Goal: Task Accomplishment & Management: Manage account settings

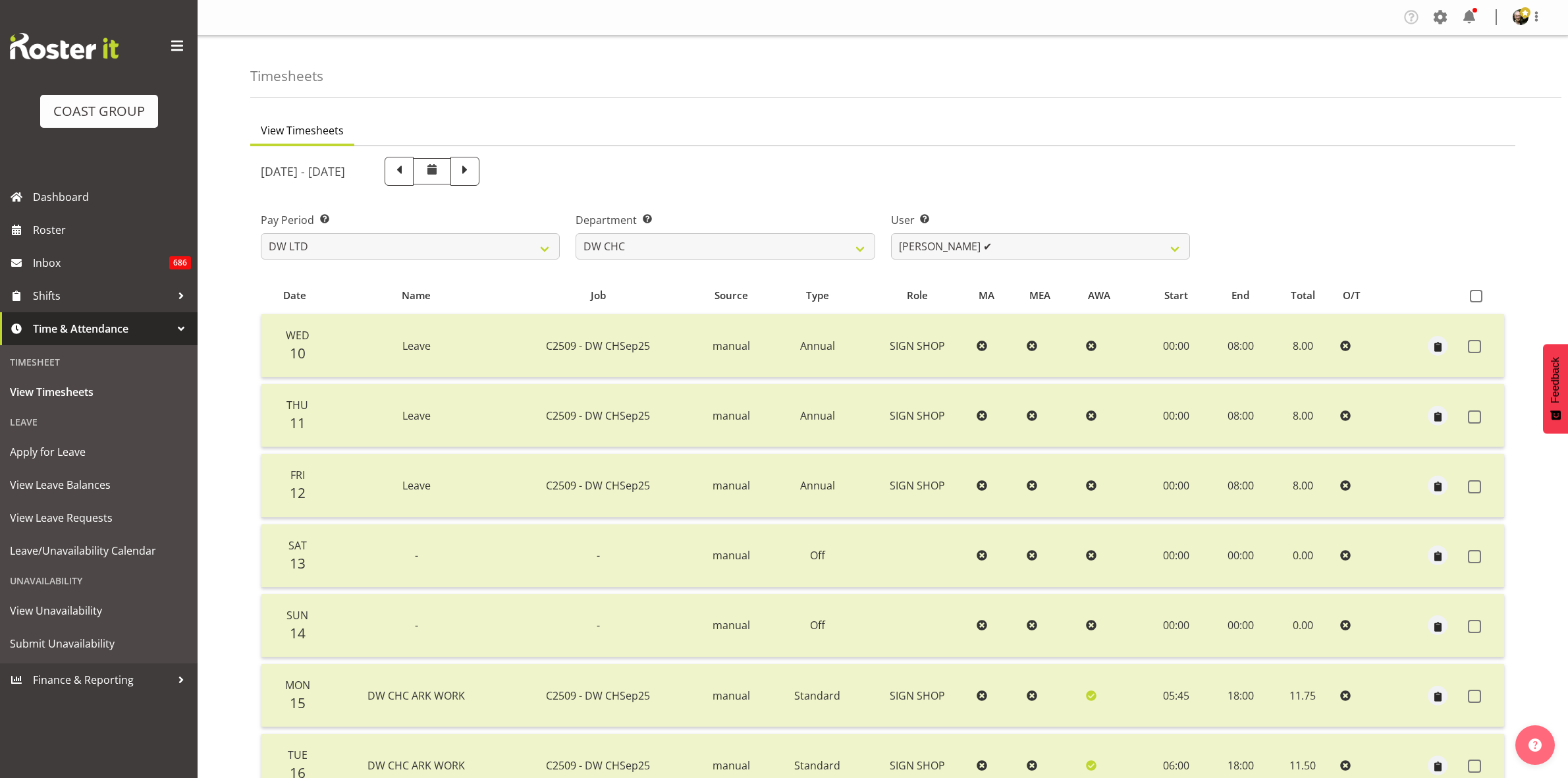
select select "8"
select select "28"
select select "9900"
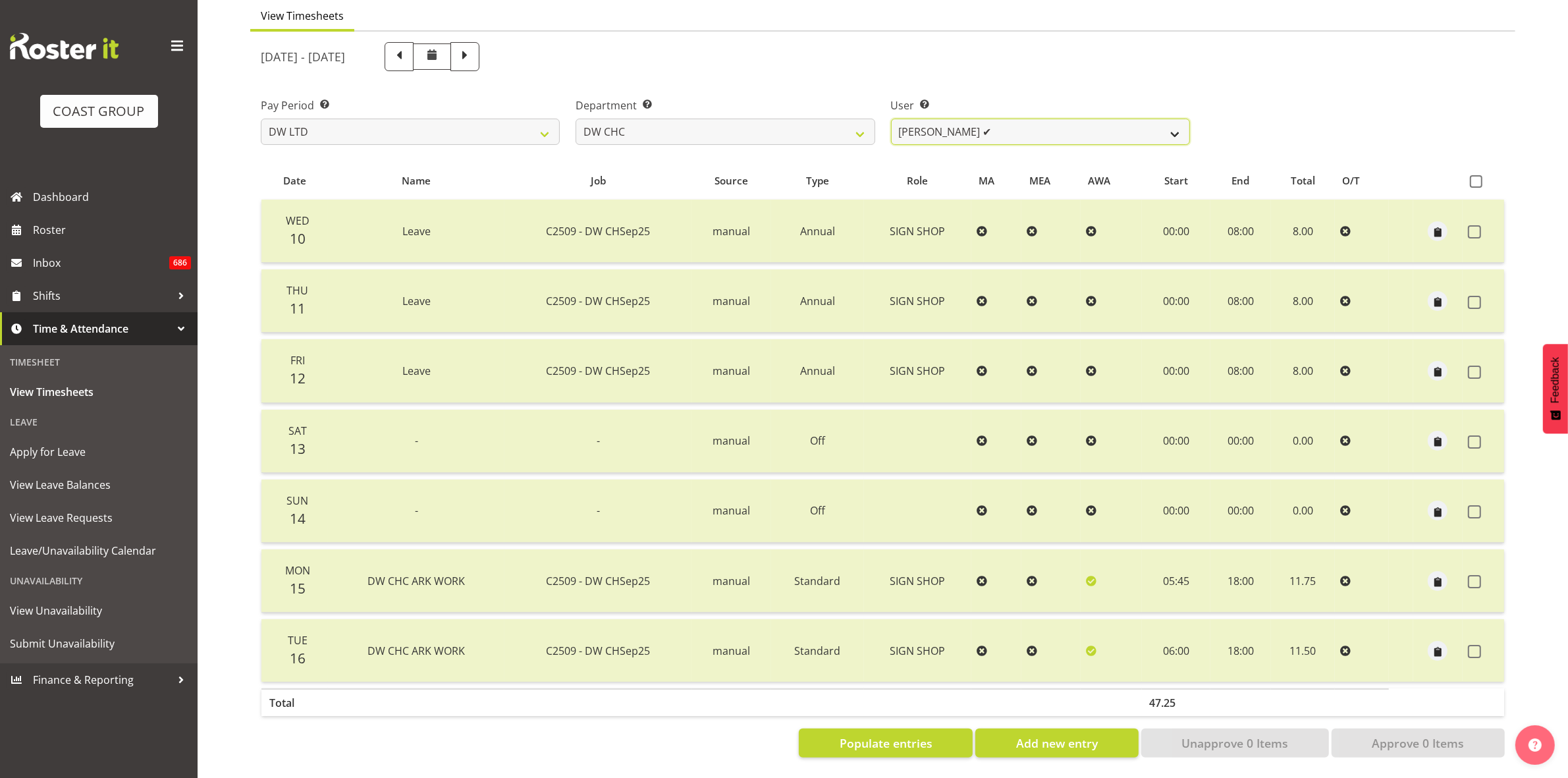
click at [1172, 123] on select "[PERSON_NAME] Hills-[PERSON_NAME] ✔ [PERSON_NAME] ✔ [PERSON_NAME] ✔ [PERSON_NAM…" at bounding box center [1040, 132] width 299 height 27
click at [1172, 122] on select "[PERSON_NAME] Hills-[PERSON_NAME] ✔ [PERSON_NAME] ✔ [PERSON_NAME] ✔ [PERSON_NAM…" at bounding box center [1040, 132] width 299 height 27
click at [857, 123] on select "[PERSON_NAME] [PERSON_NAME] ACCOUNTS/OFFICE DW CHC DW CHC DESIGN DW CHC PRODUCT…" at bounding box center [725, 132] width 299 height 27
select select "27"
click at [575, 119] on select "[PERSON_NAME] [PERSON_NAME] ACCOUNTS/OFFICE DW CHC DW CHC DESIGN DW CHC PRODUCT…" at bounding box center [725, 132] width 299 height 27
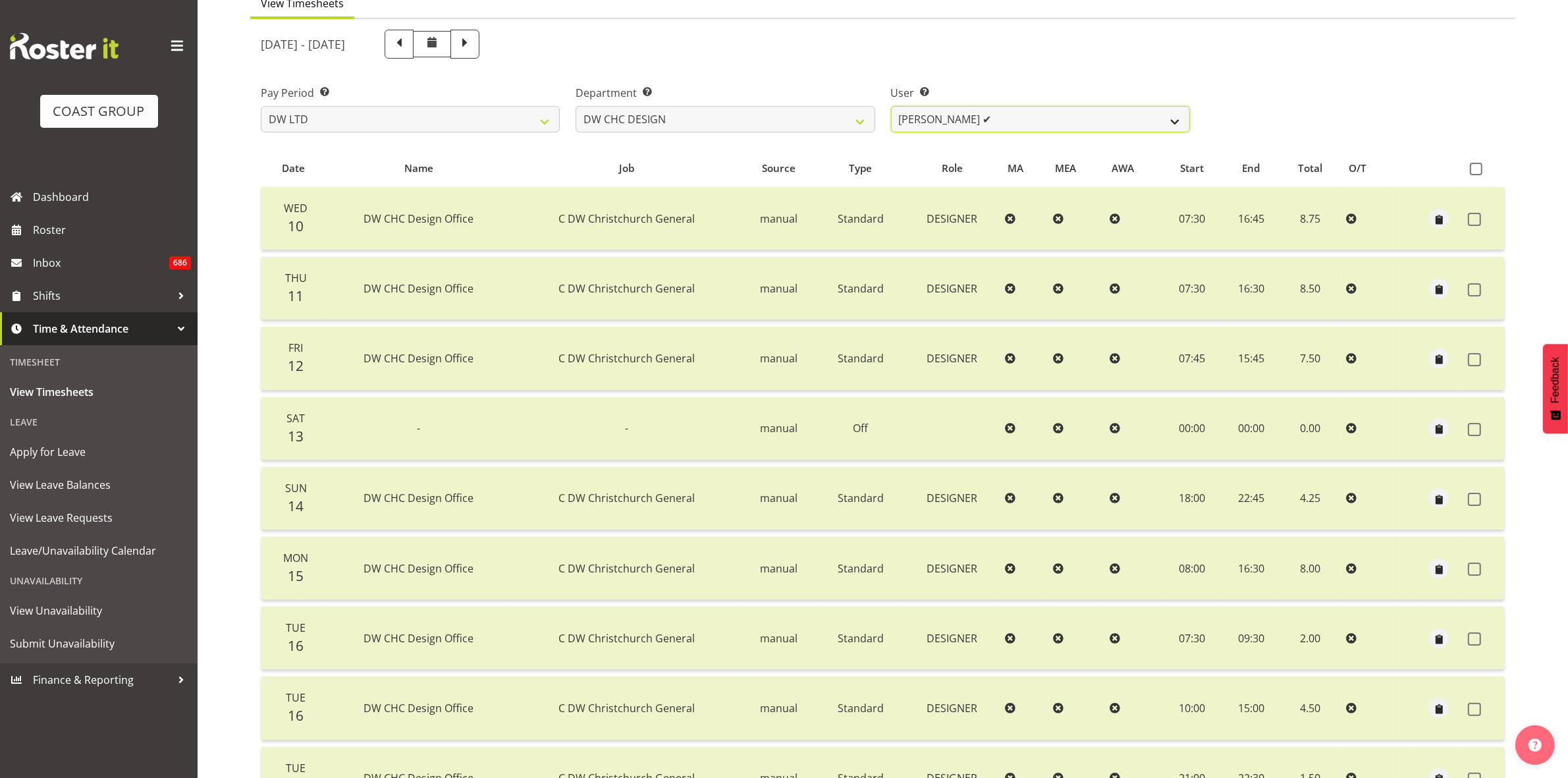
click at [1177, 126] on select "[PERSON_NAME] ✔ [PERSON_NAME] ✔ [PERSON_NAME] ❌" at bounding box center [1040, 119] width 299 height 27
select select "11067"
click at [891, 106] on select "[PERSON_NAME] ✔ [PERSON_NAME] ✔ [PERSON_NAME] ❌" at bounding box center [1040, 119] width 299 height 27
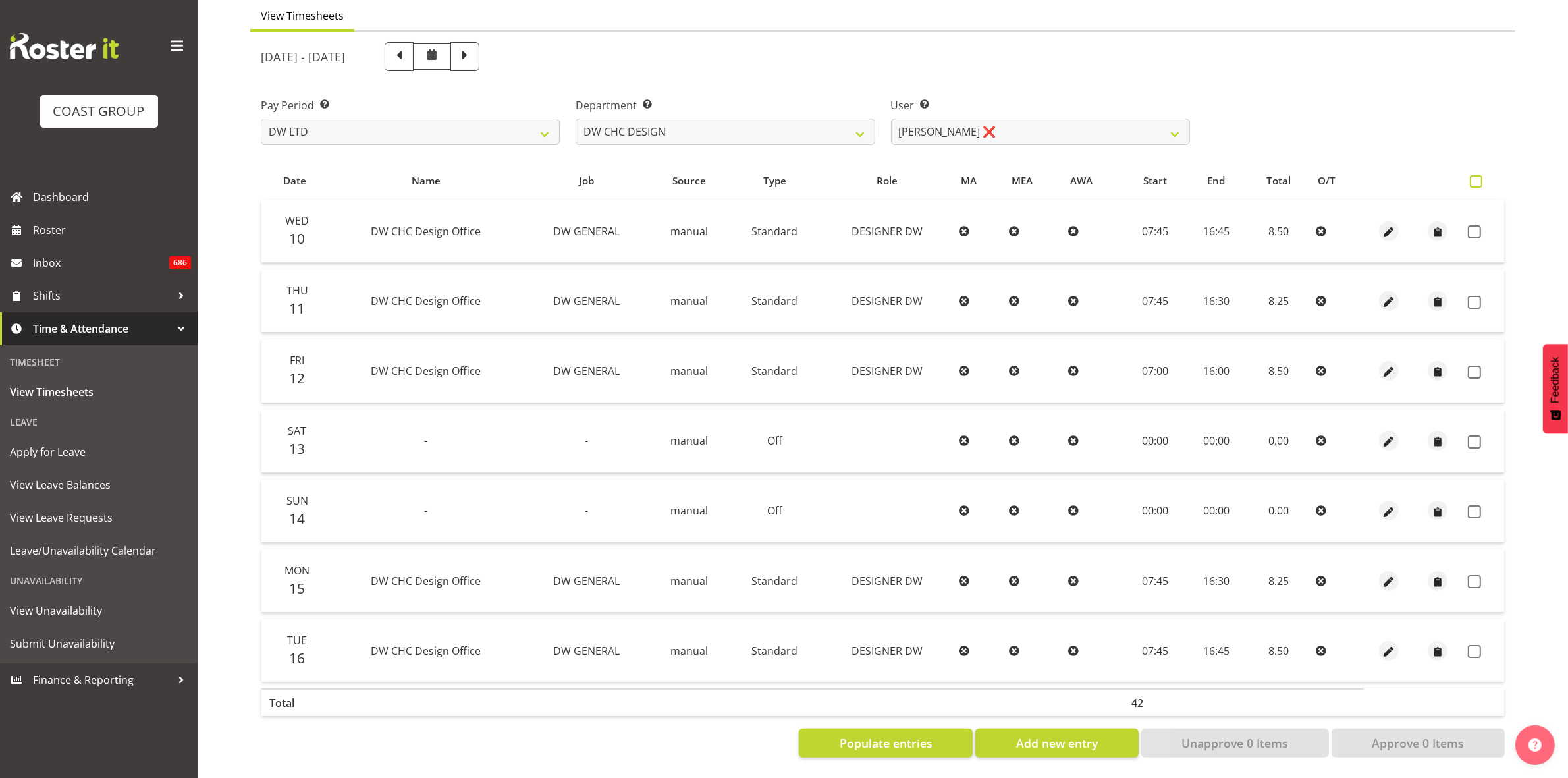
click at [1474, 175] on span at bounding box center [1476, 182] width 13 height 13
click at [1474, 178] on input "checkbox" at bounding box center [1474, 182] width 9 height 9
checkbox input "true"
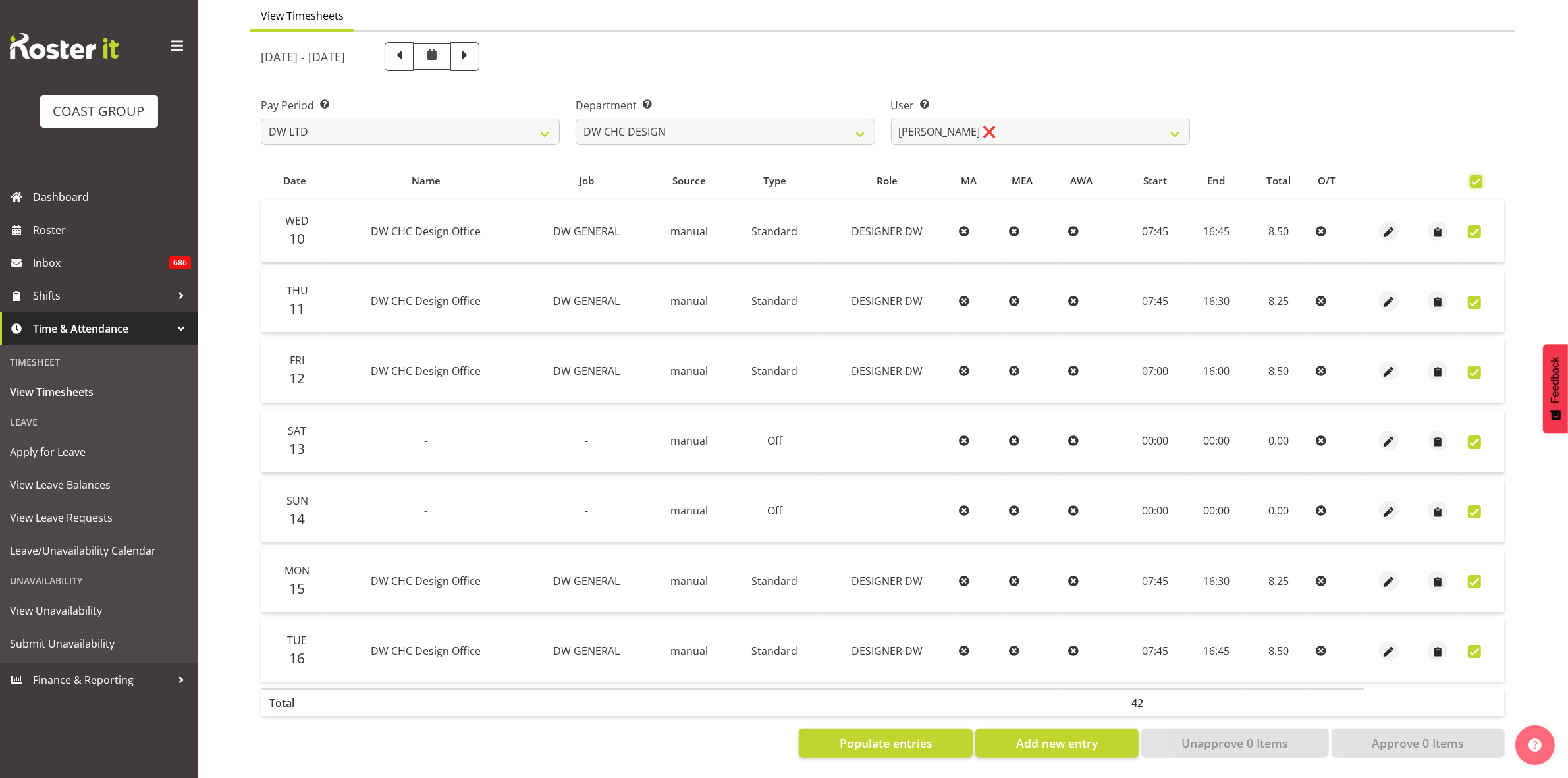
checkbox input "true"
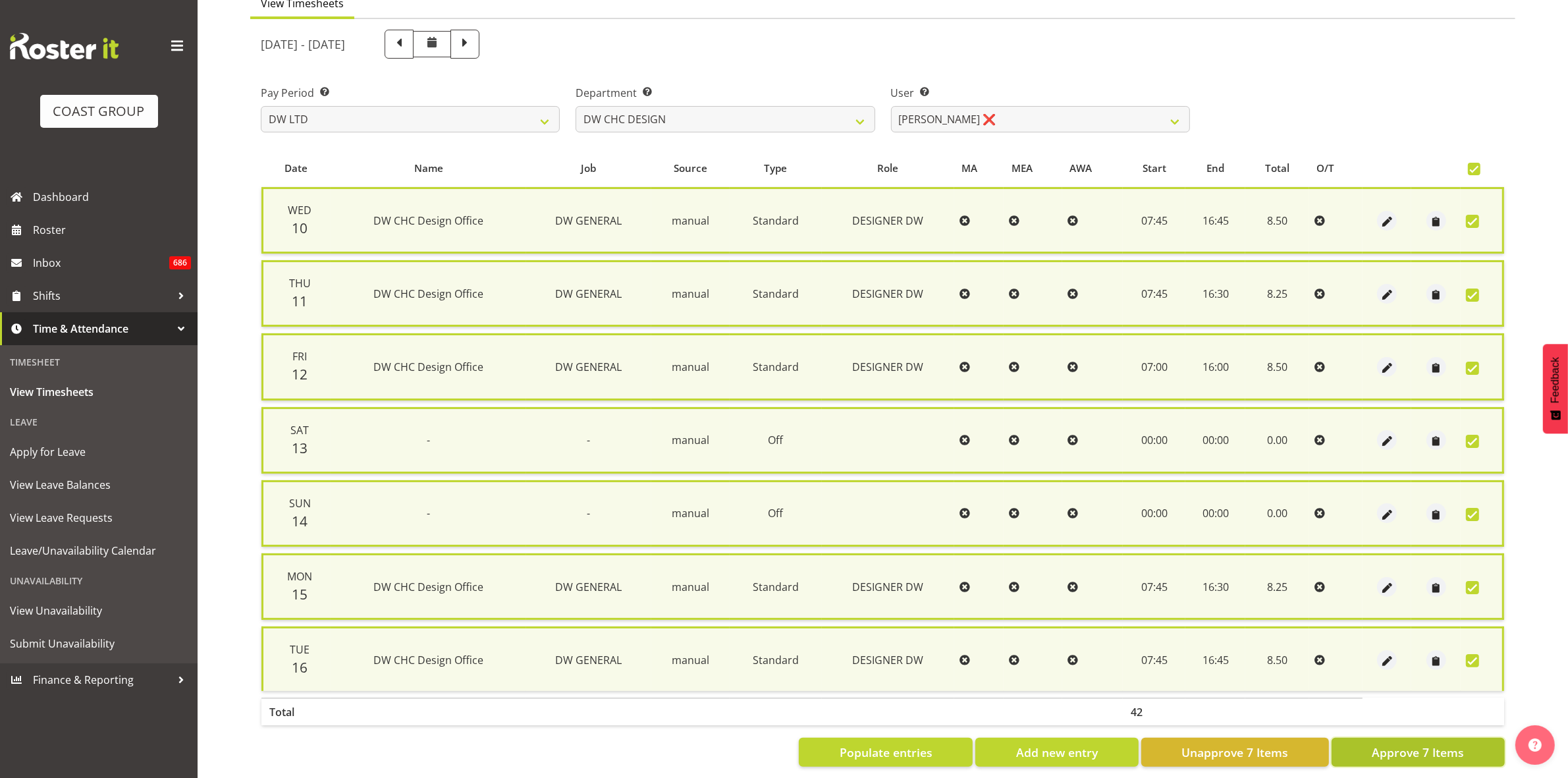
click at [1393, 744] on span "Approve 7 Items" at bounding box center [1418, 752] width 92 height 17
checkbox input "false"
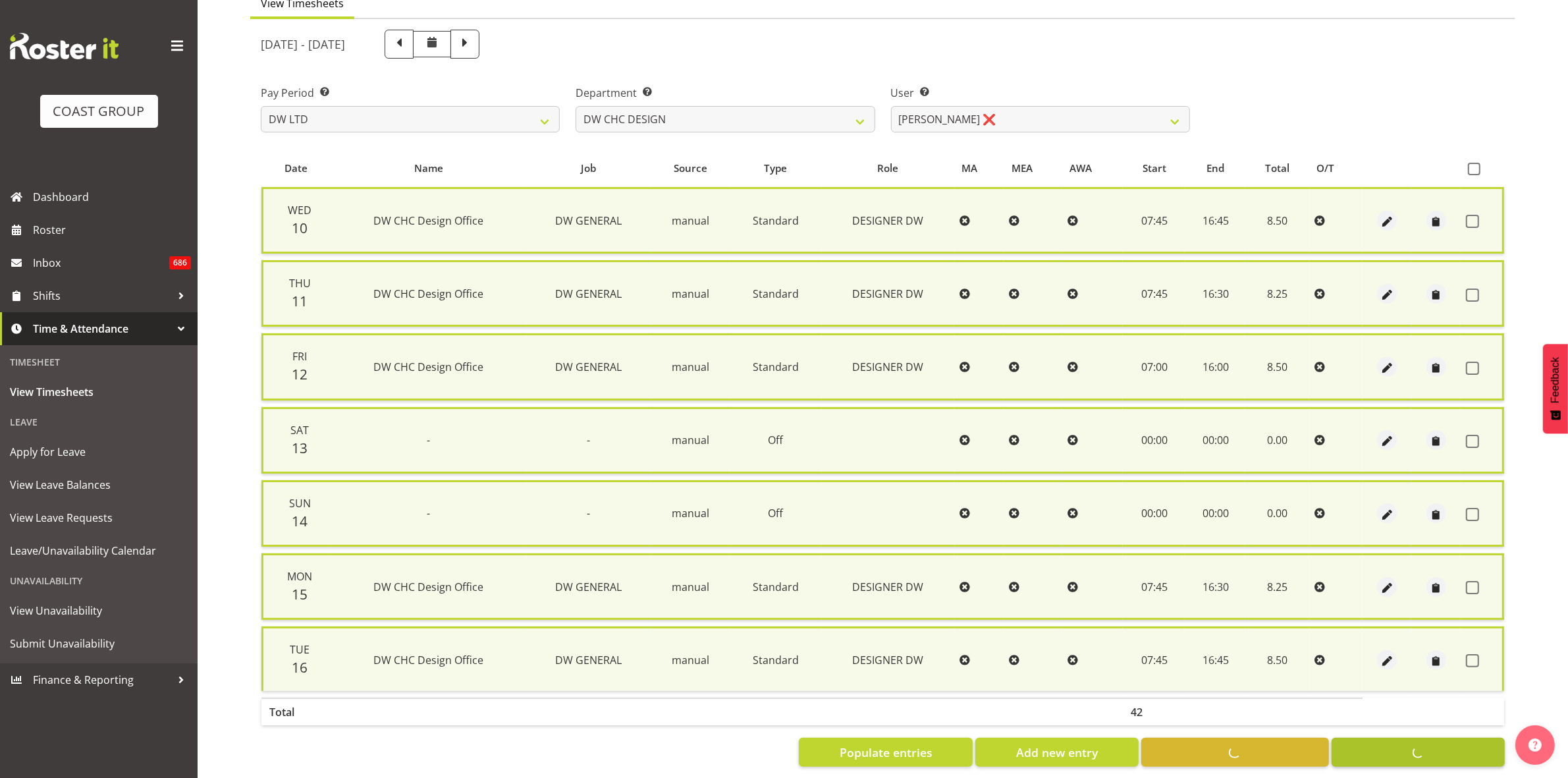
checkbox input "false"
